Goal: Transaction & Acquisition: Purchase product/service

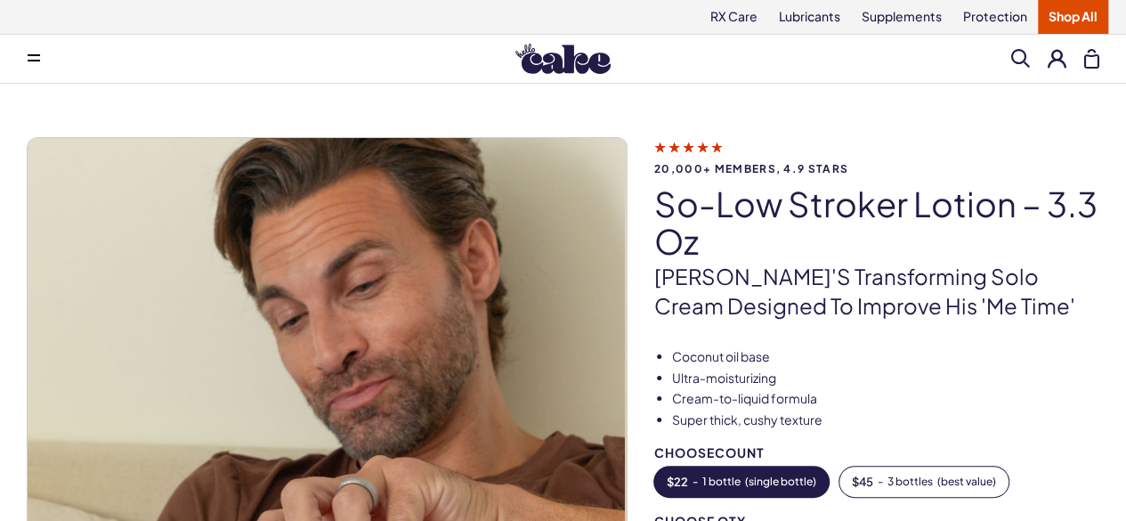
click at [524, 49] on img at bounding box center [563, 59] width 95 height 30
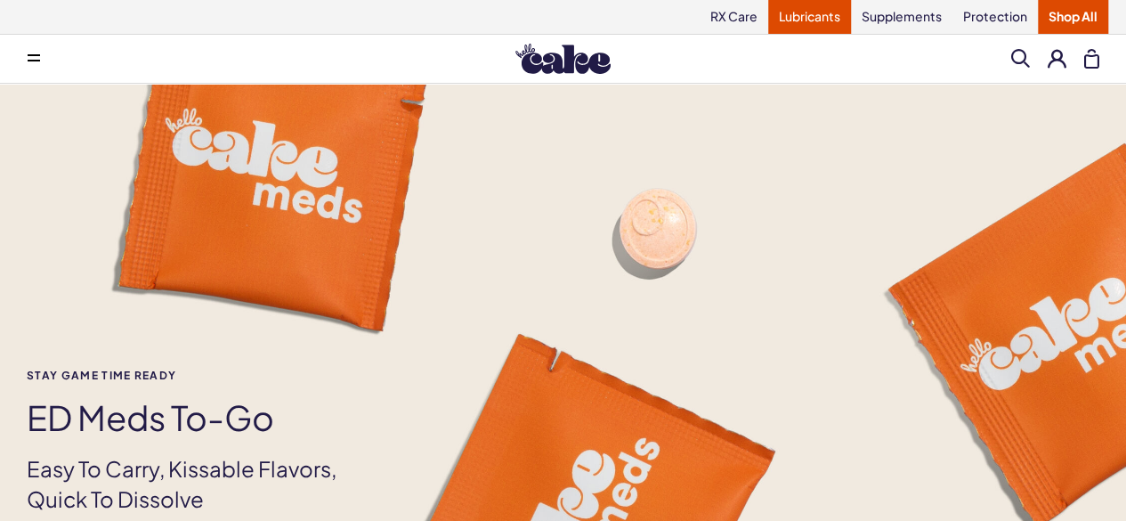
click at [819, 10] on link "Lubricants" at bounding box center [809, 17] width 83 height 34
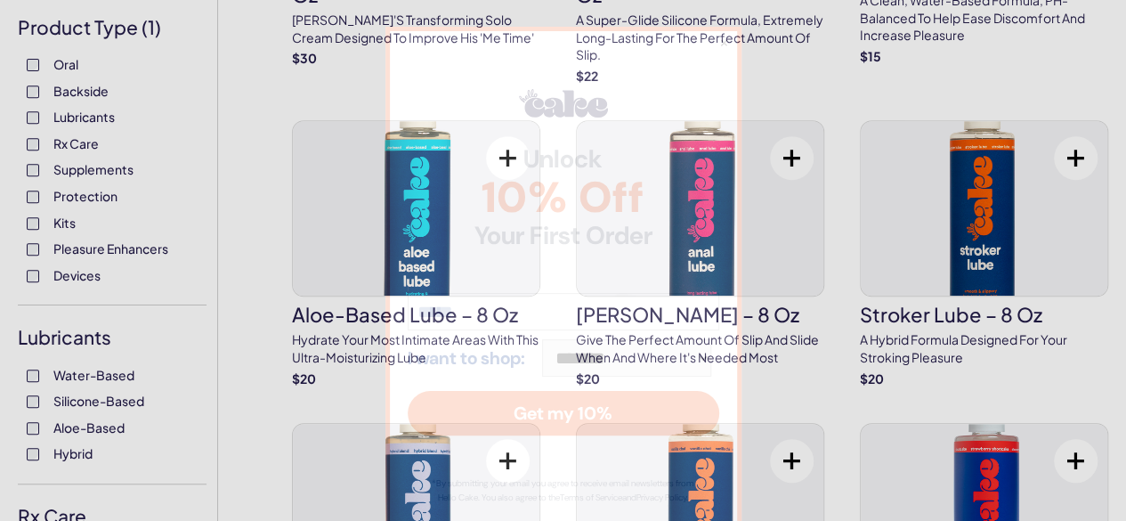
scroll to position [66, 0]
